Goal: Subscribe to service/newsletter

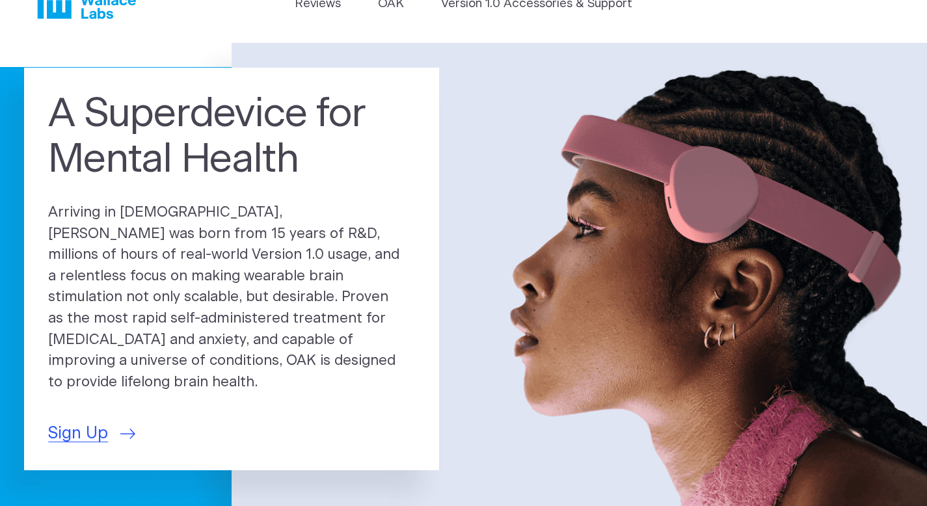
scroll to position [47, 0]
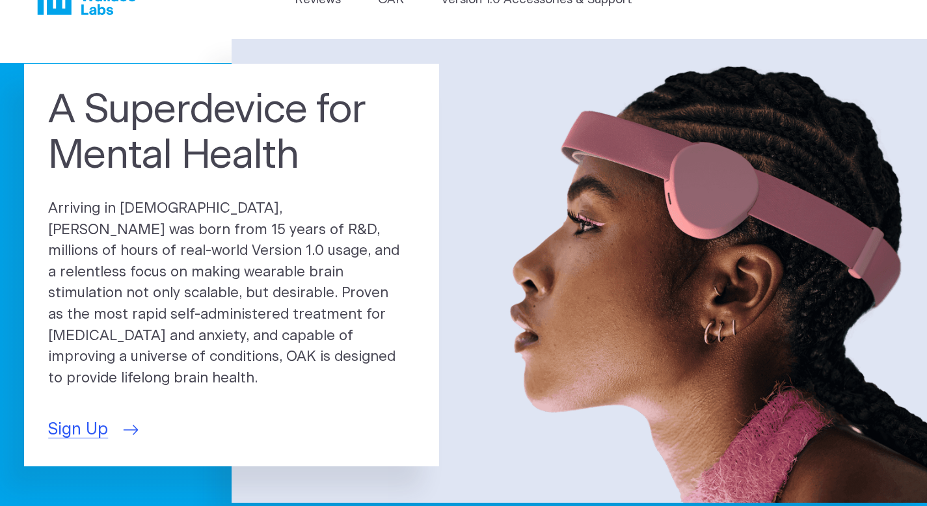
click at [75, 421] on span "Sign Up" at bounding box center [78, 430] width 60 height 25
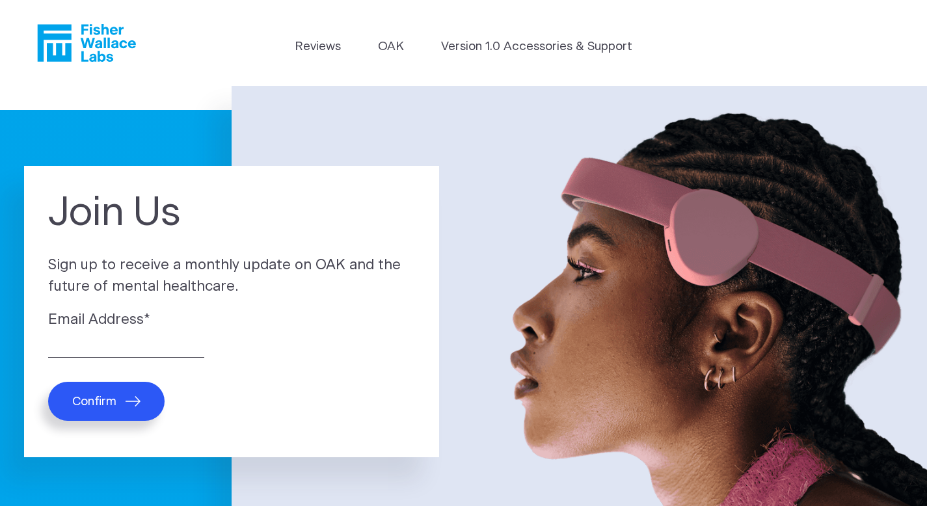
click at [109, 398] on span "Confirm" at bounding box center [94, 401] width 44 height 15
type input "barbarahgold@icloud.com"
click at [133, 402] on icon "submit" at bounding box center [133, 401] width 15 height 10
